Goal: Information Seeking & Learning: Learn about a topic

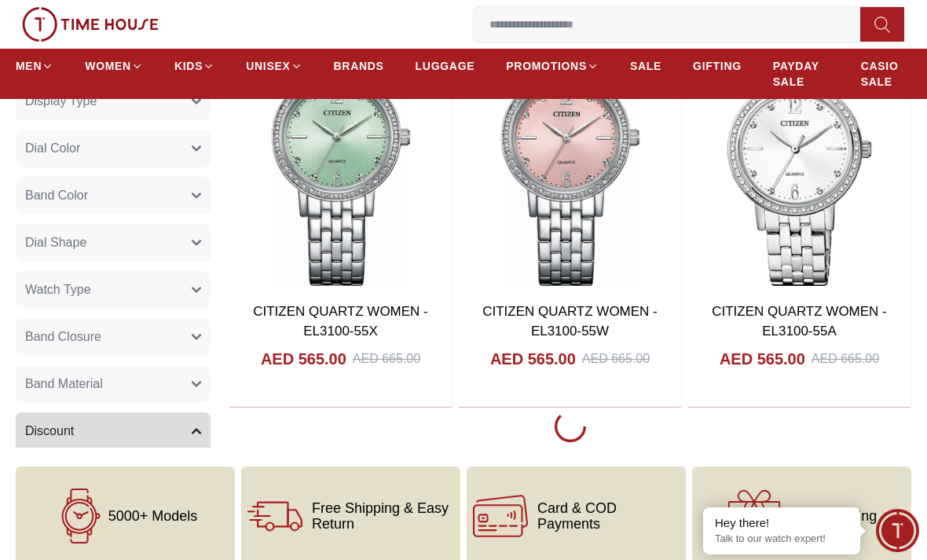
scroll to position [8261, 0]
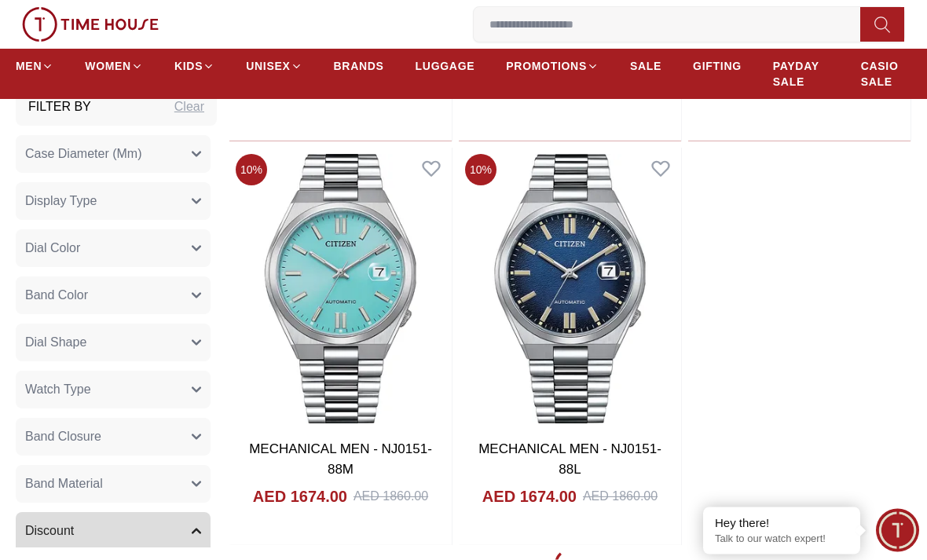
scroll to position [11030, 0]
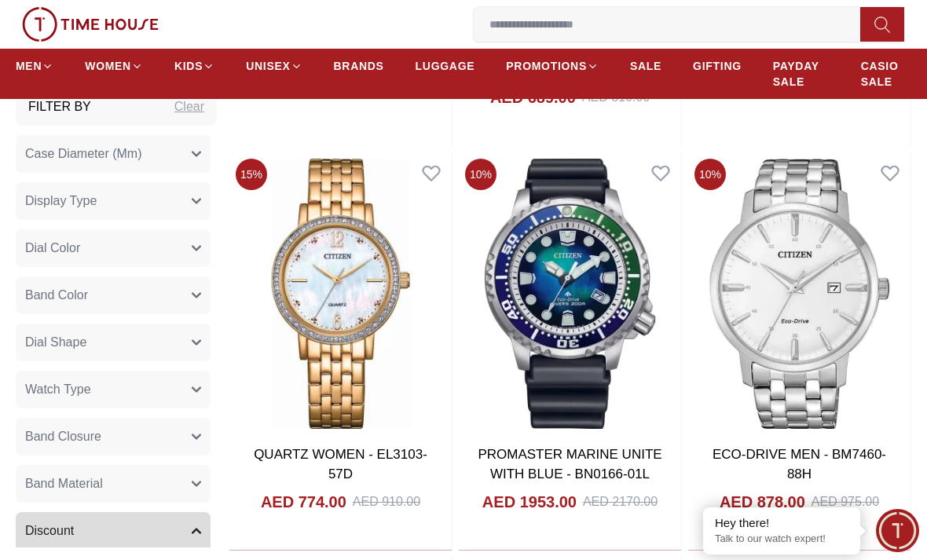
scroll to position [17028, 0]
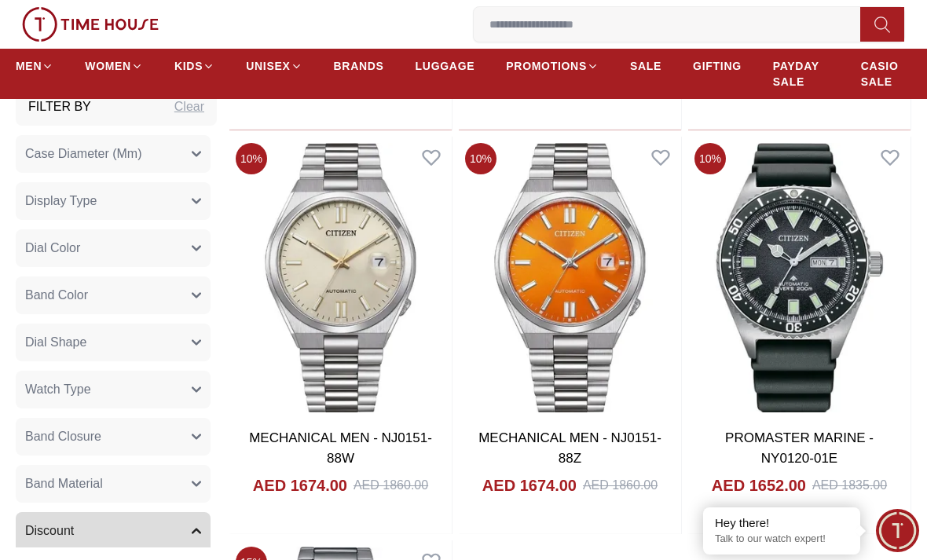
scroll to position [21432, 0]
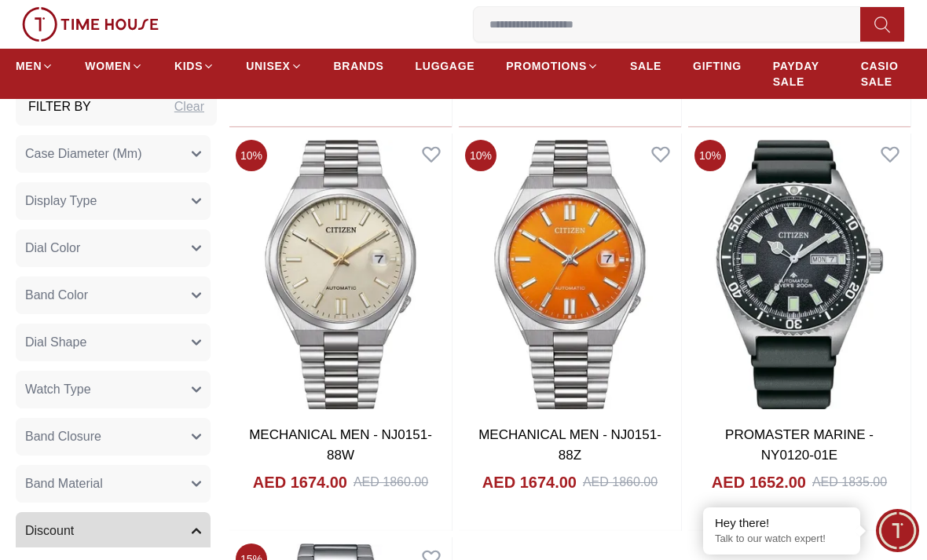
click at [777, 25] on input at bounding box center [673, 24] width 399 height 31
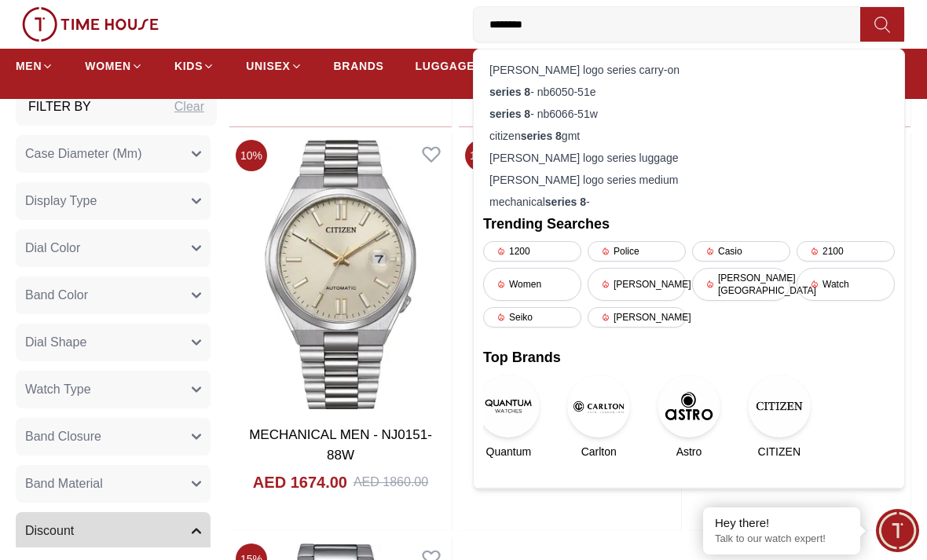
type input "********"
click at [579, 127] on div "citizen series 8 gmt" at bounding box center [688, 136] width 411 height 22
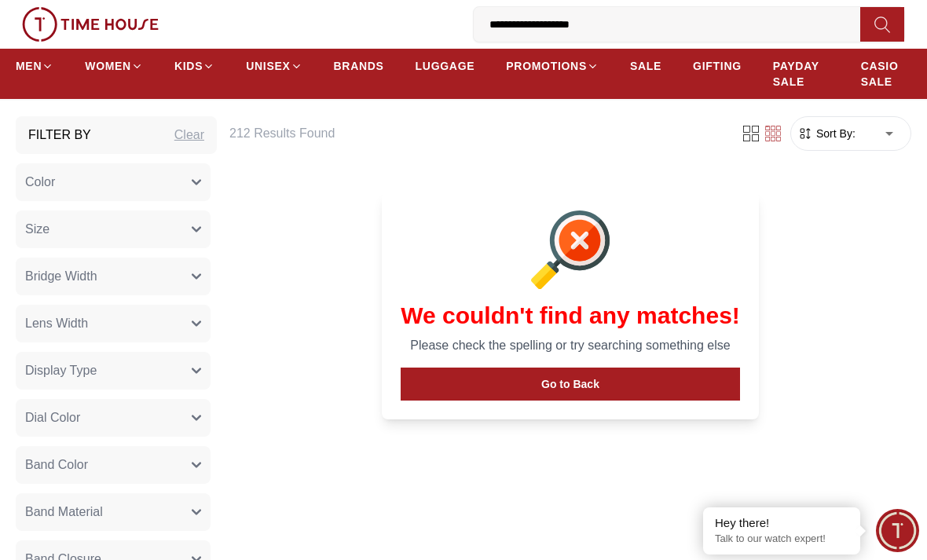
scroll to position [68, 0]
click at [265, 132] on h6 "212 Results Found" at bounding box center [475, 134] width 492 height 19
click at [658, 387] on button "Go to Back" at bounding box center [569, 384] width 339 height 33
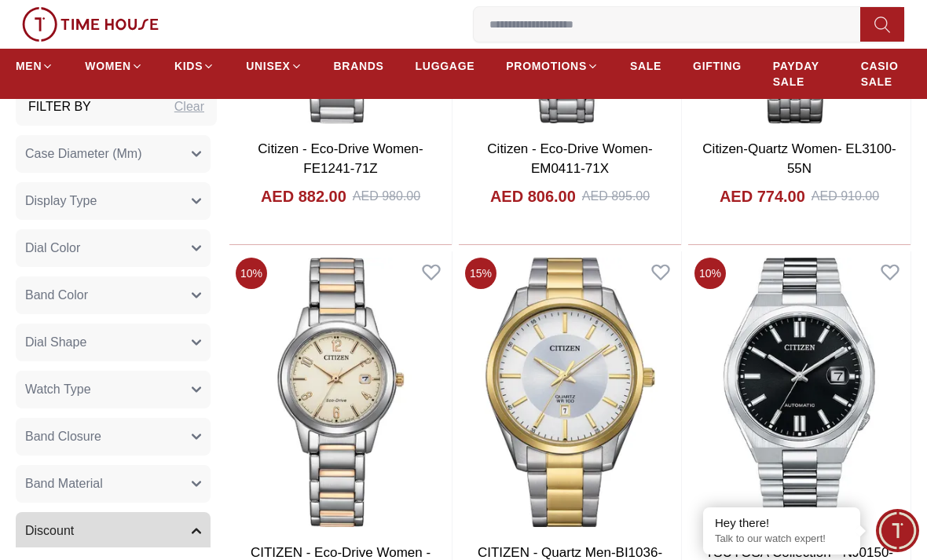
scroll to position [11856, 0]
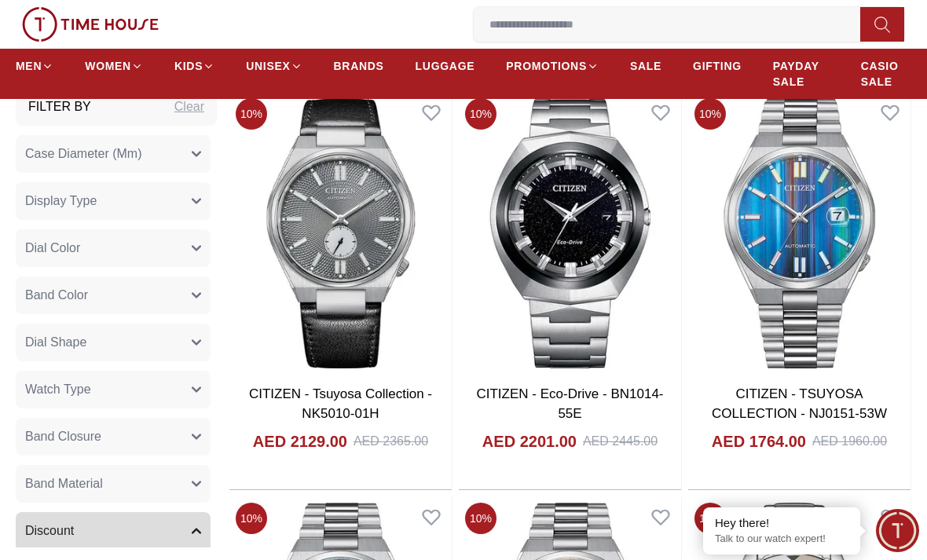
scroll to position [6645, 0]
click at [275, 386] on link "CITIZEN - Tsuyosa Collection - NK5010-01H" at bounding box center [340, 403] width 183 height 35
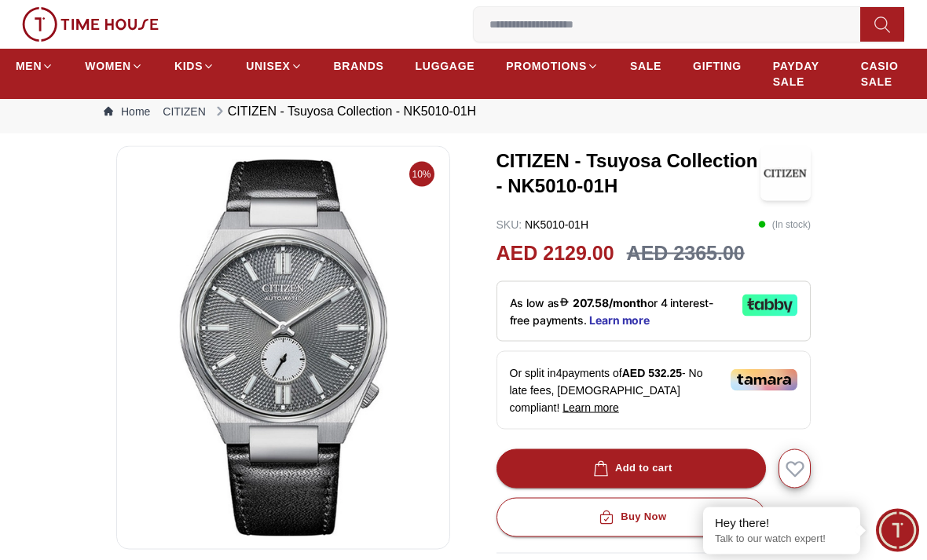
scroll to position [11, 0]
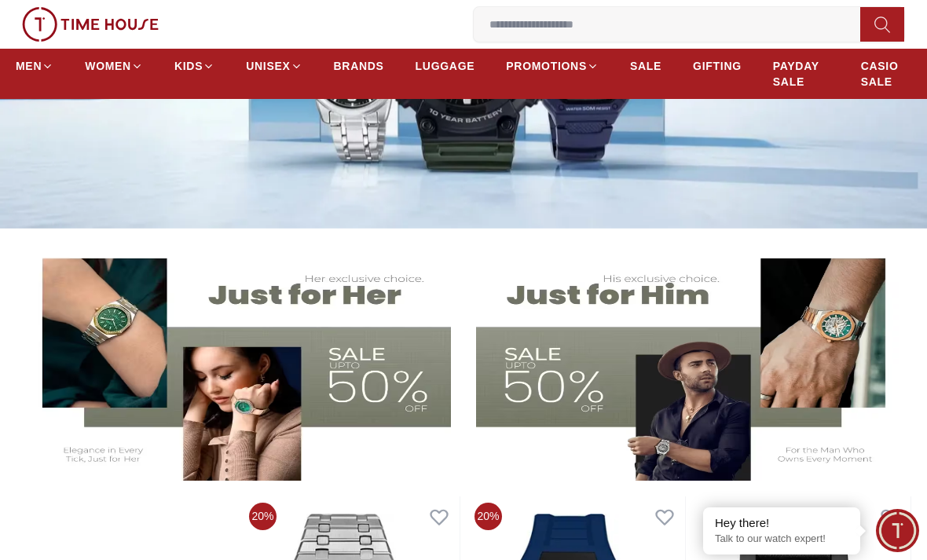
click at [656, 22] on input at bounding box center [673, 24] width 399 height 31
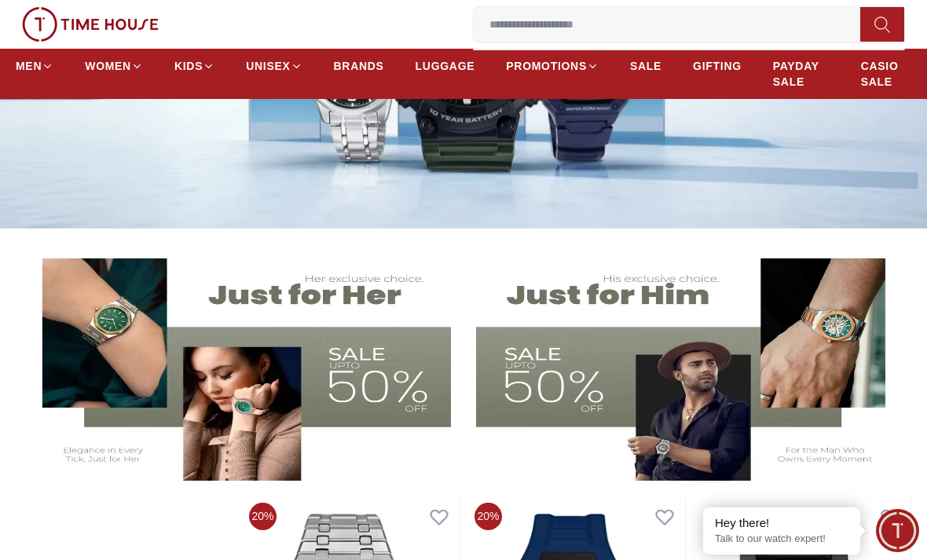
scroll to position [236, 0]
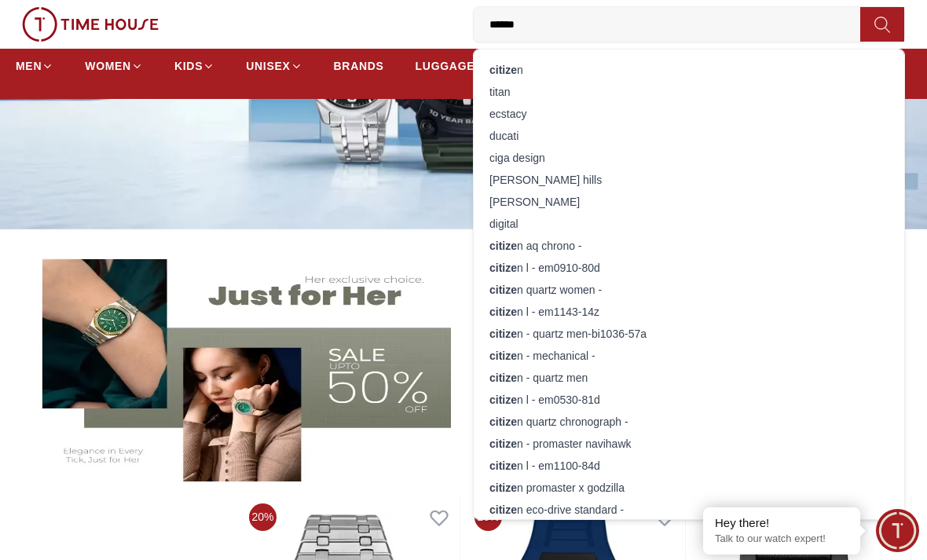
type input "*******"
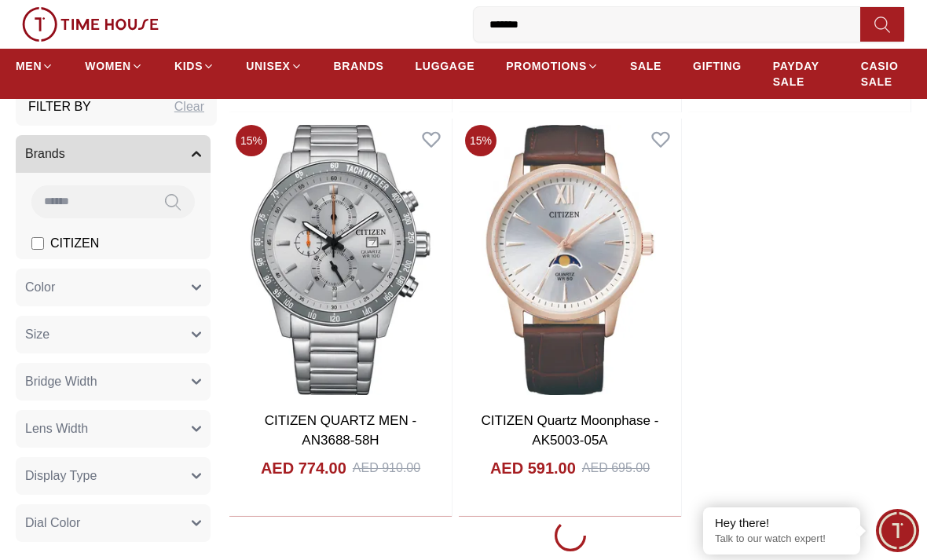
scroll to position [2501, 0]
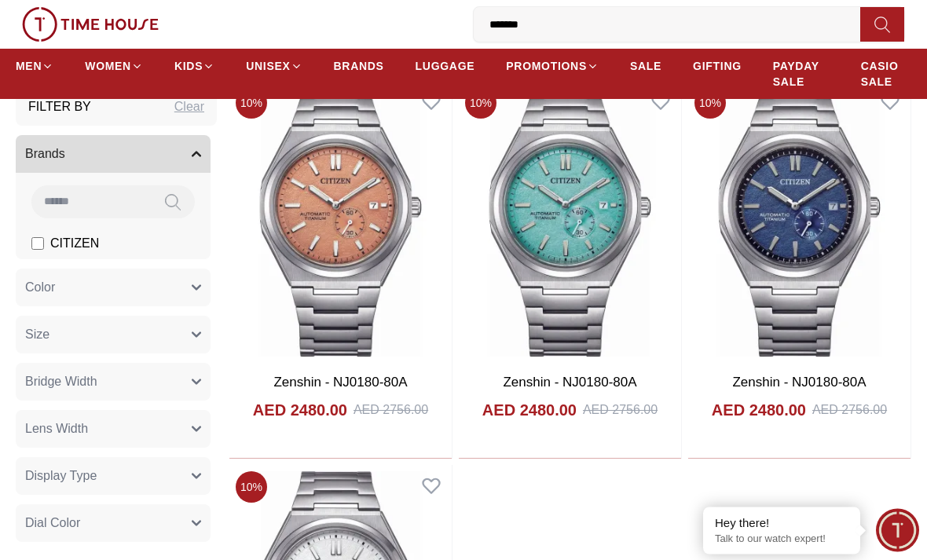
scroll to position [13064, 0]
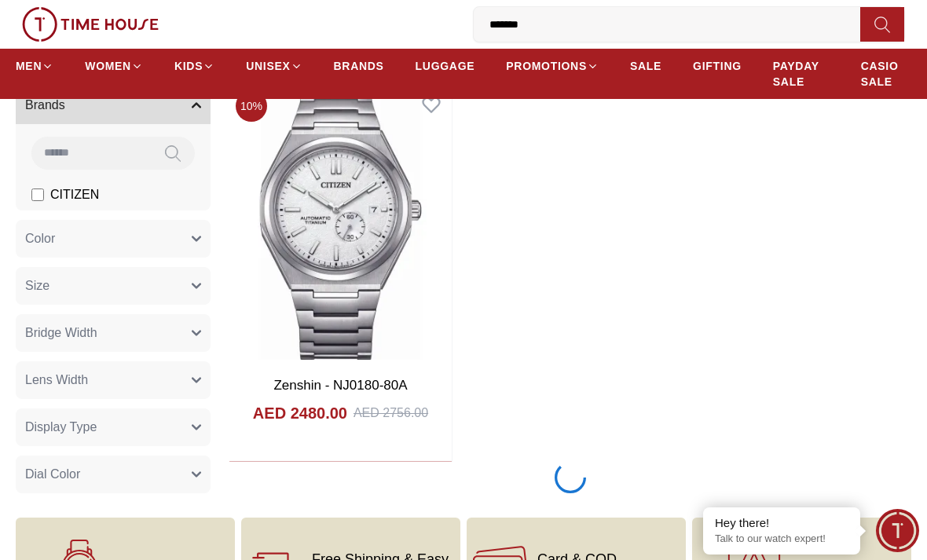
scroll to position [13446, 0]
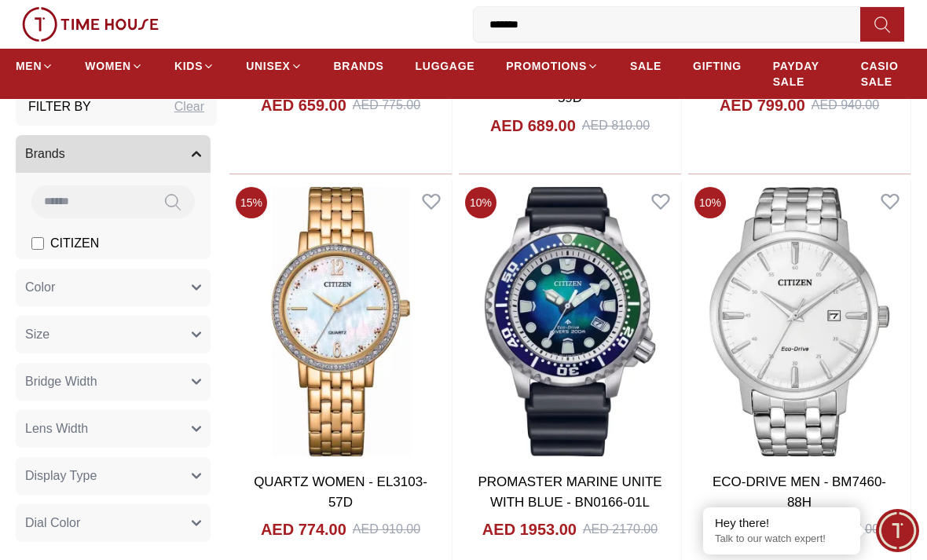
scroll to position [16539, 0]
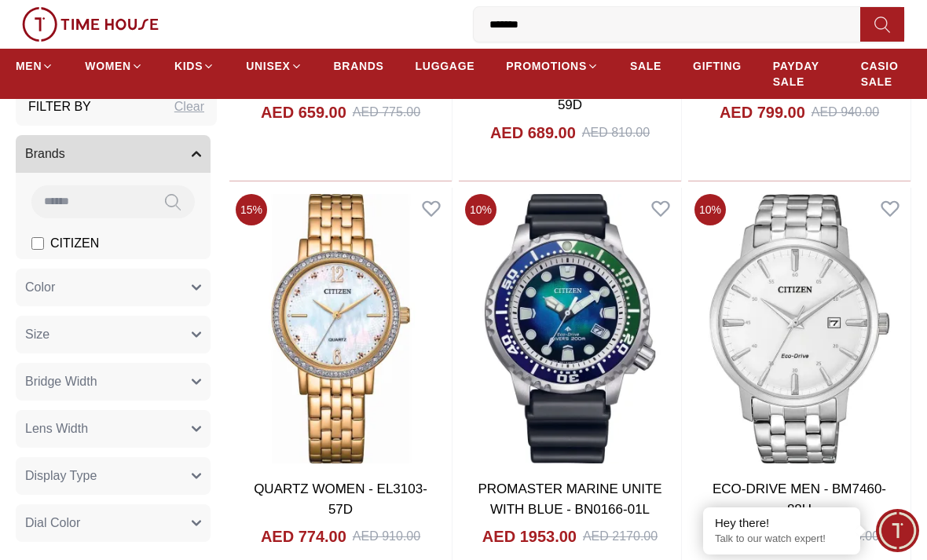
click at [609, 481] on link "PROMASTER MARINE UNITE WITH BLUE - BN0166-01L" at bounding box center [569, 498] width 184 height 35
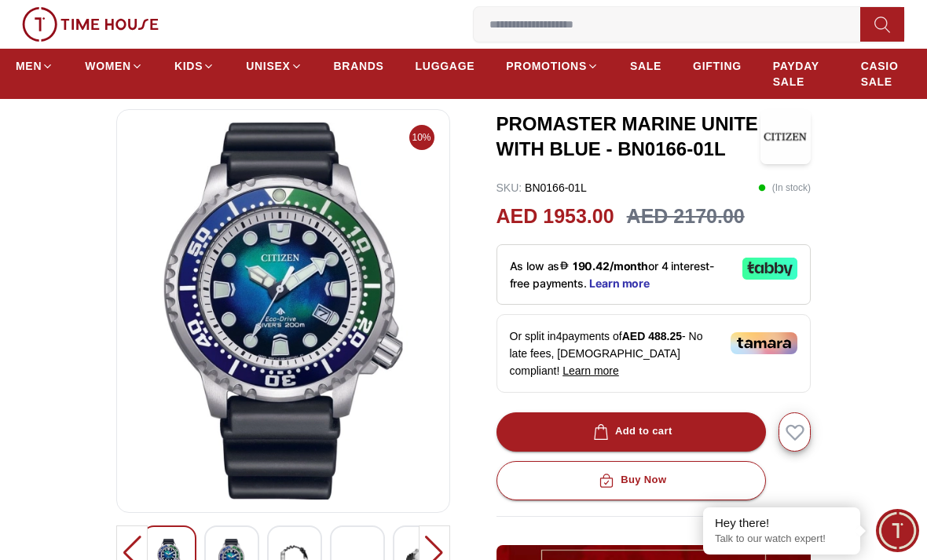
scroll to position [75, 0]
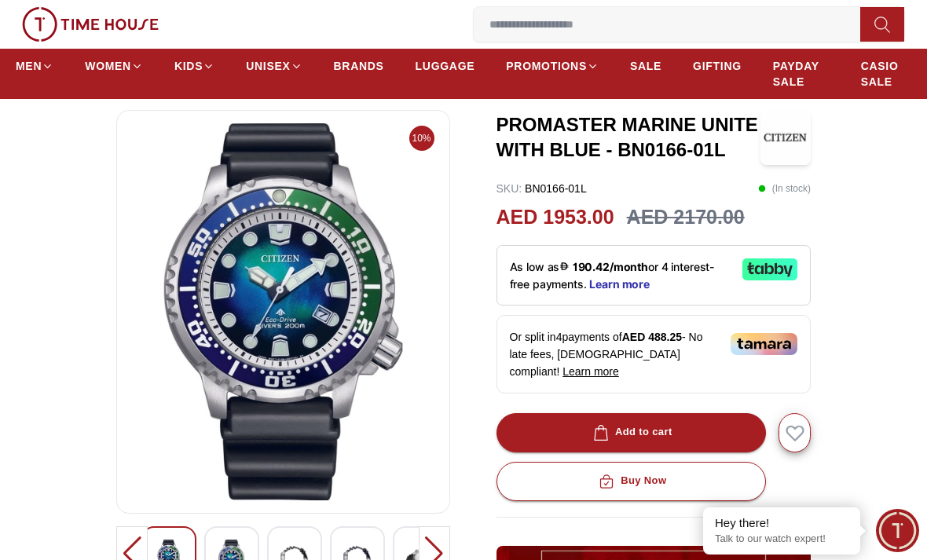
click at [240, 557] on img at bounding box center [232, 560] width 28 height 42
click at [221, 547] on img at bounding box center [232, 560] width 28 height 42
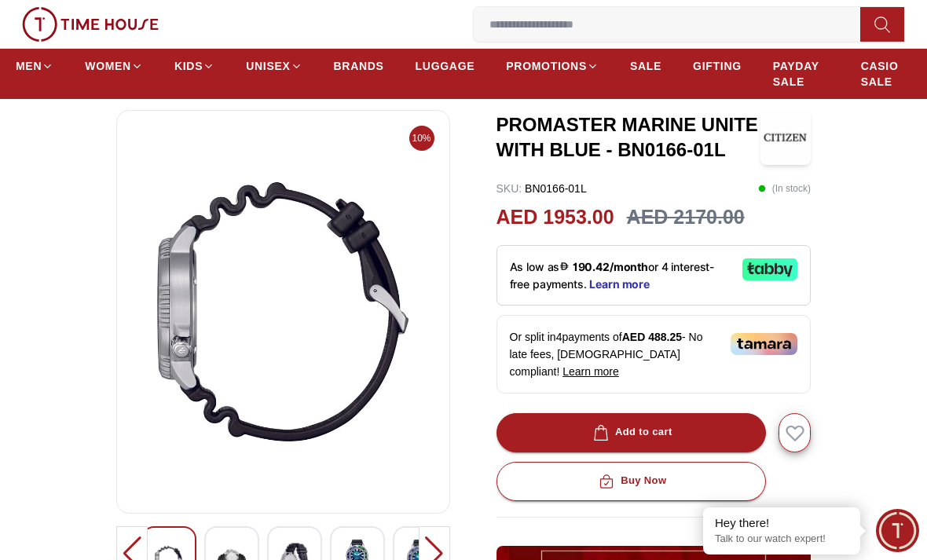
click at [243, 549] on img at bounding box center [232, 560] width 28 height 42
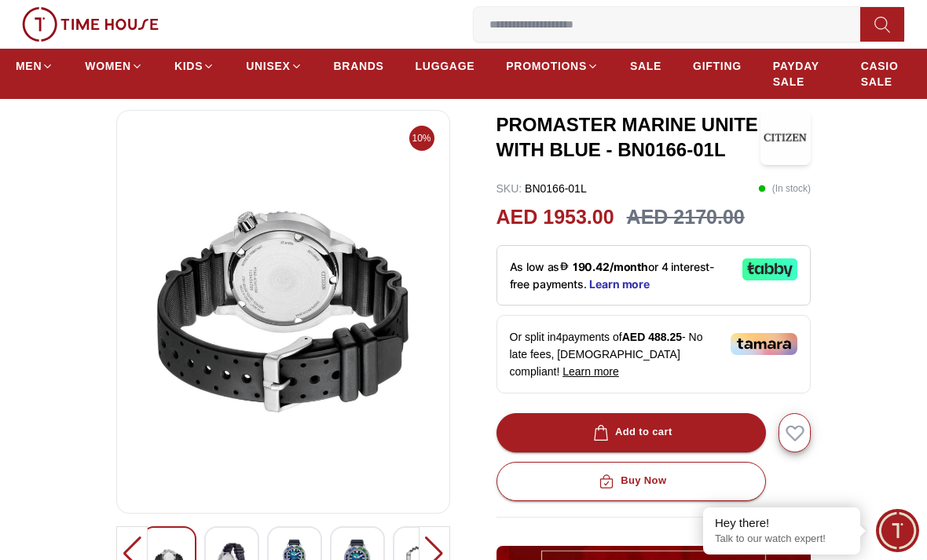
click at [244, 545] on img at bounding box center [232, 560] width 28 height 42
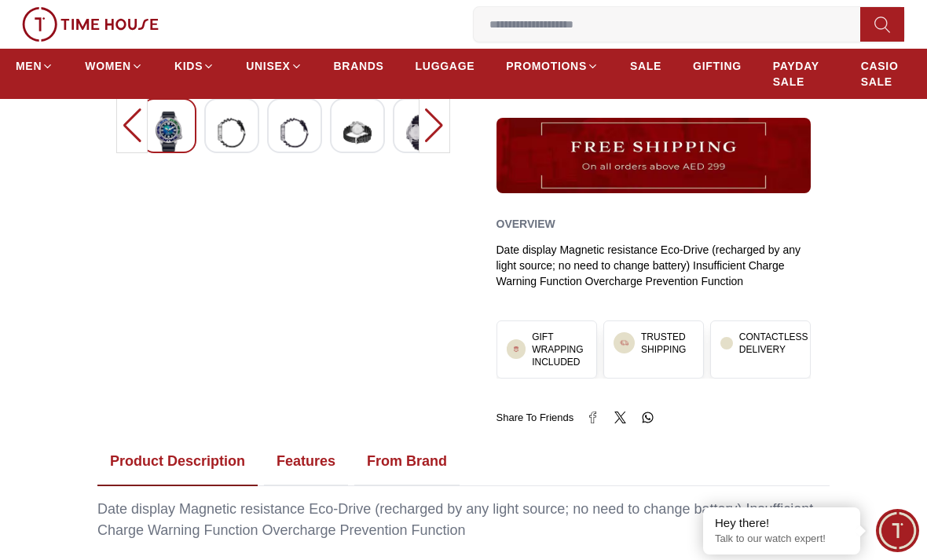
scroll to position [499, 0]
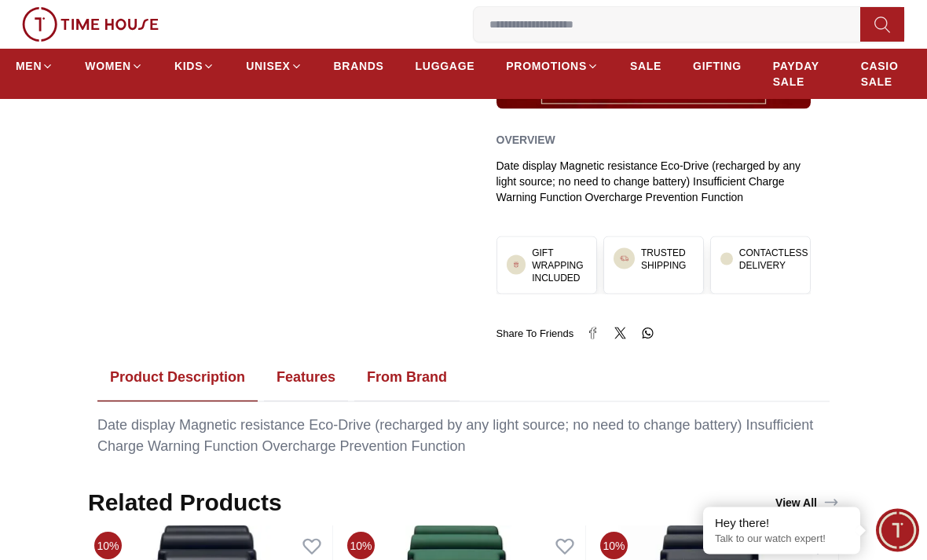
click at [302, 378] on button "Features" at bounding box center [306, 377] width 84 height 49
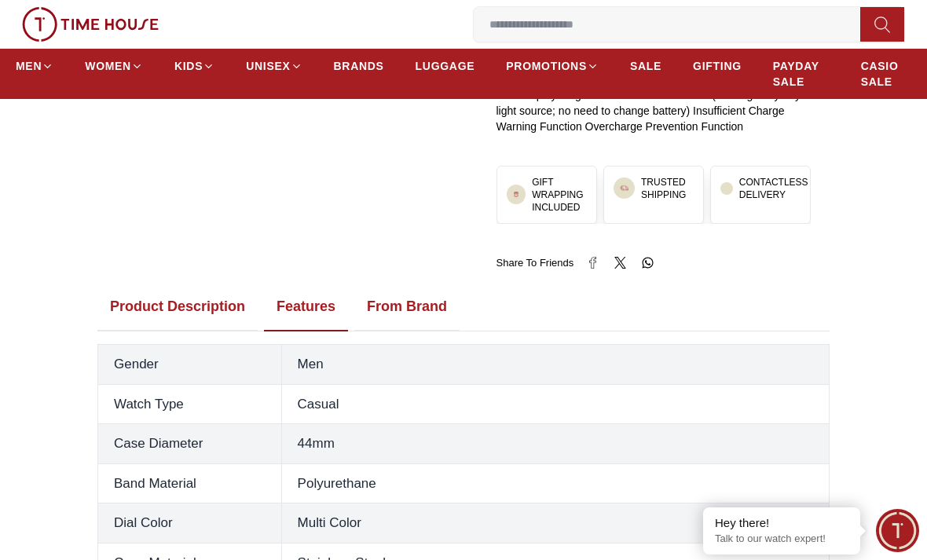
click at [382, 309] on button "From Brand" at bounding box center [406, 307] width 105 height 49
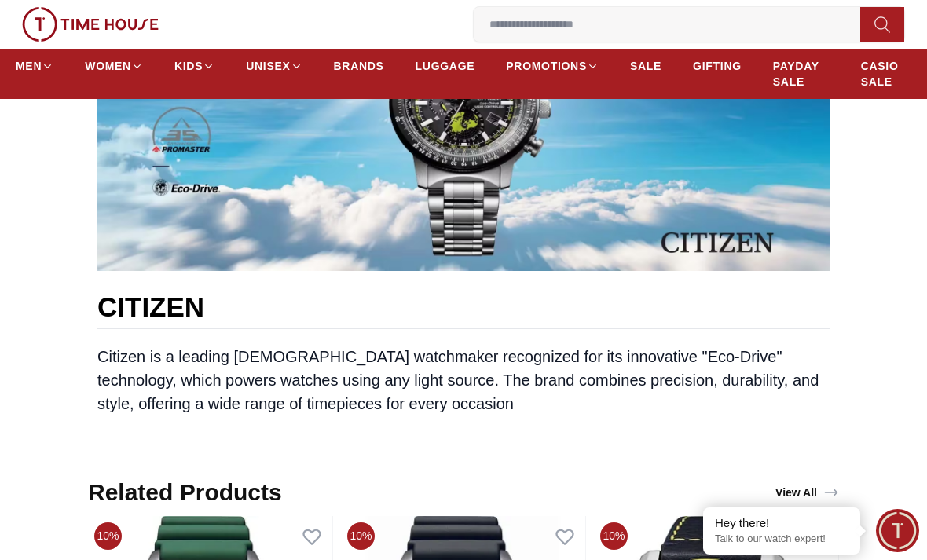
scroll to position [989, 0]
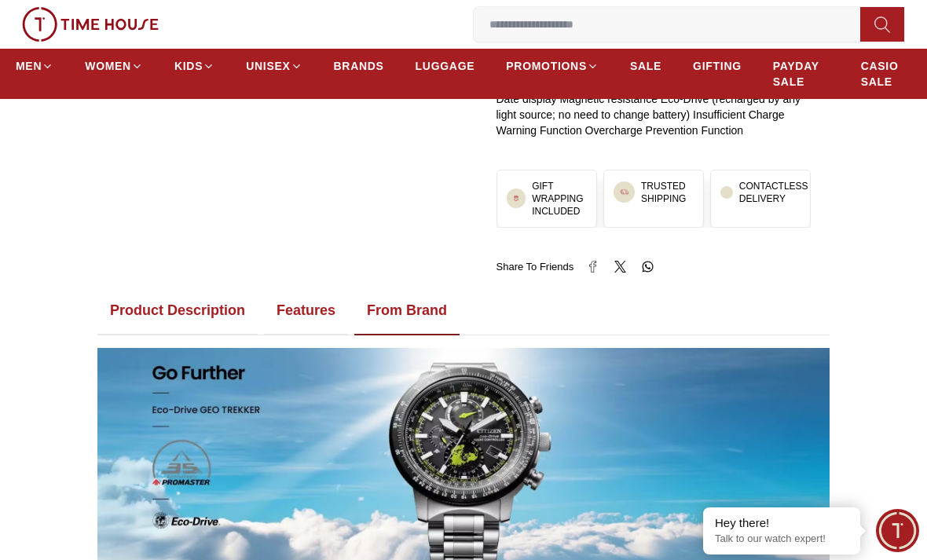
click at [135, 309] on button "Product Description" at bounding box center [177, 311] width 160 height 49
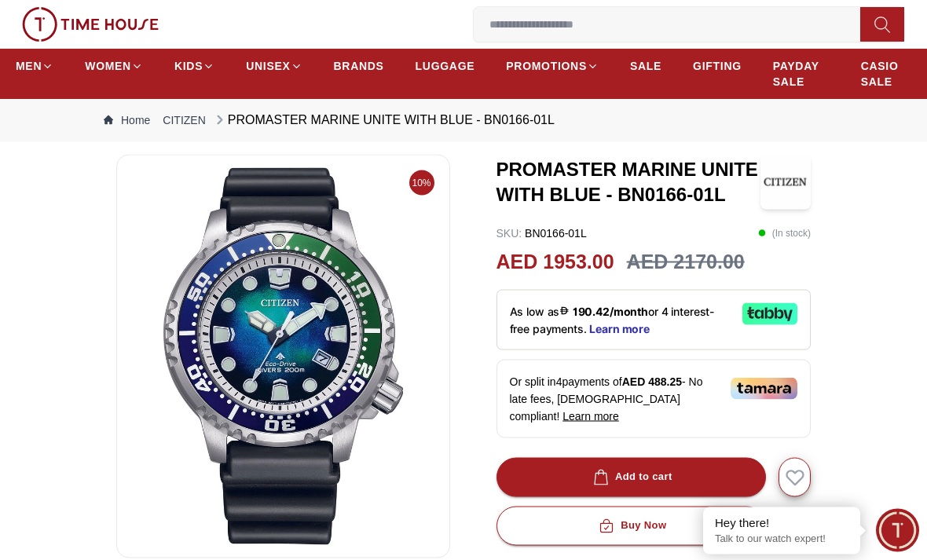
scroll to position [0, 0]
